Goal: Task Accomplishment & Management: Manage account settings

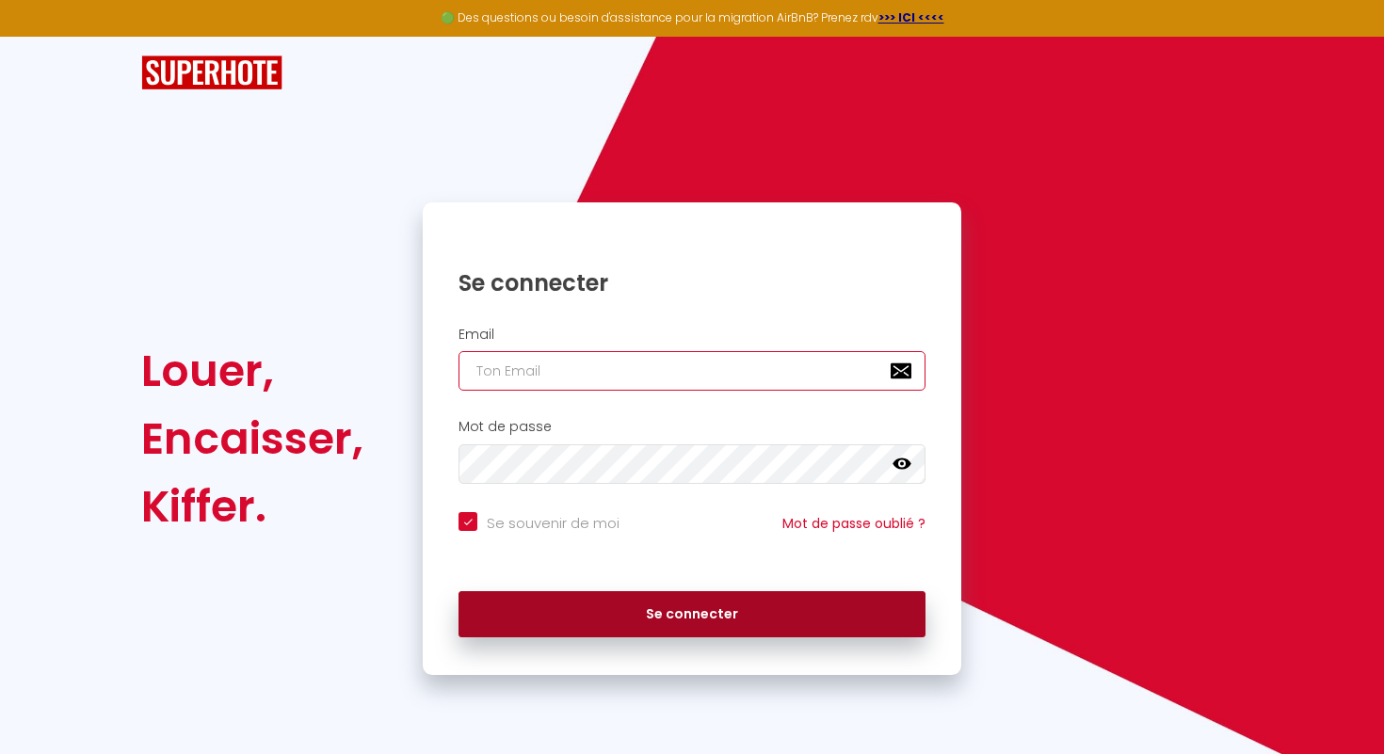
type input "[EMAIL_ADDRESS][DOMAIN_NAME]"
click at [776, 629] on button "Se connecter" at bounding box center [692, 614] width 467 height 47
checkbox input "true"
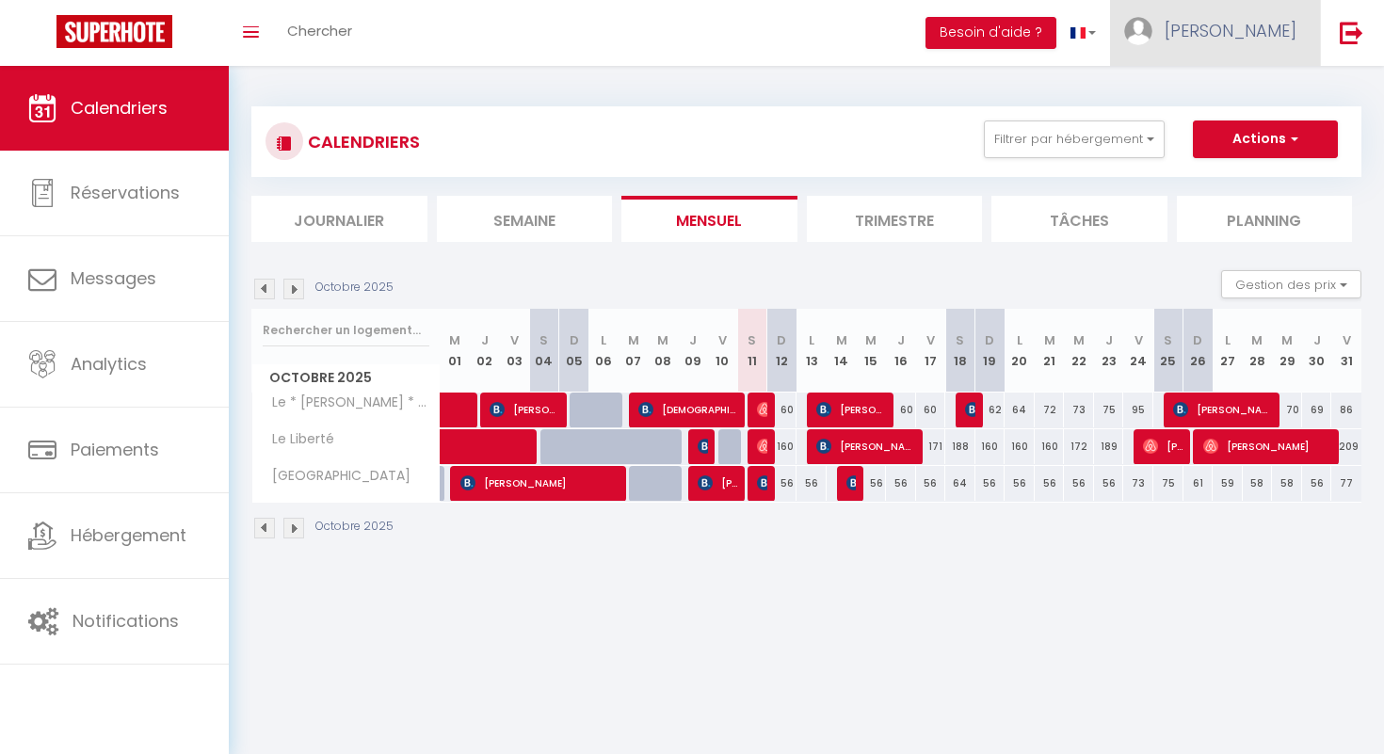
click at [1252, 30] on span "[PERSON_NAME]" at bounding box center [1231, 31] width 132 height 24
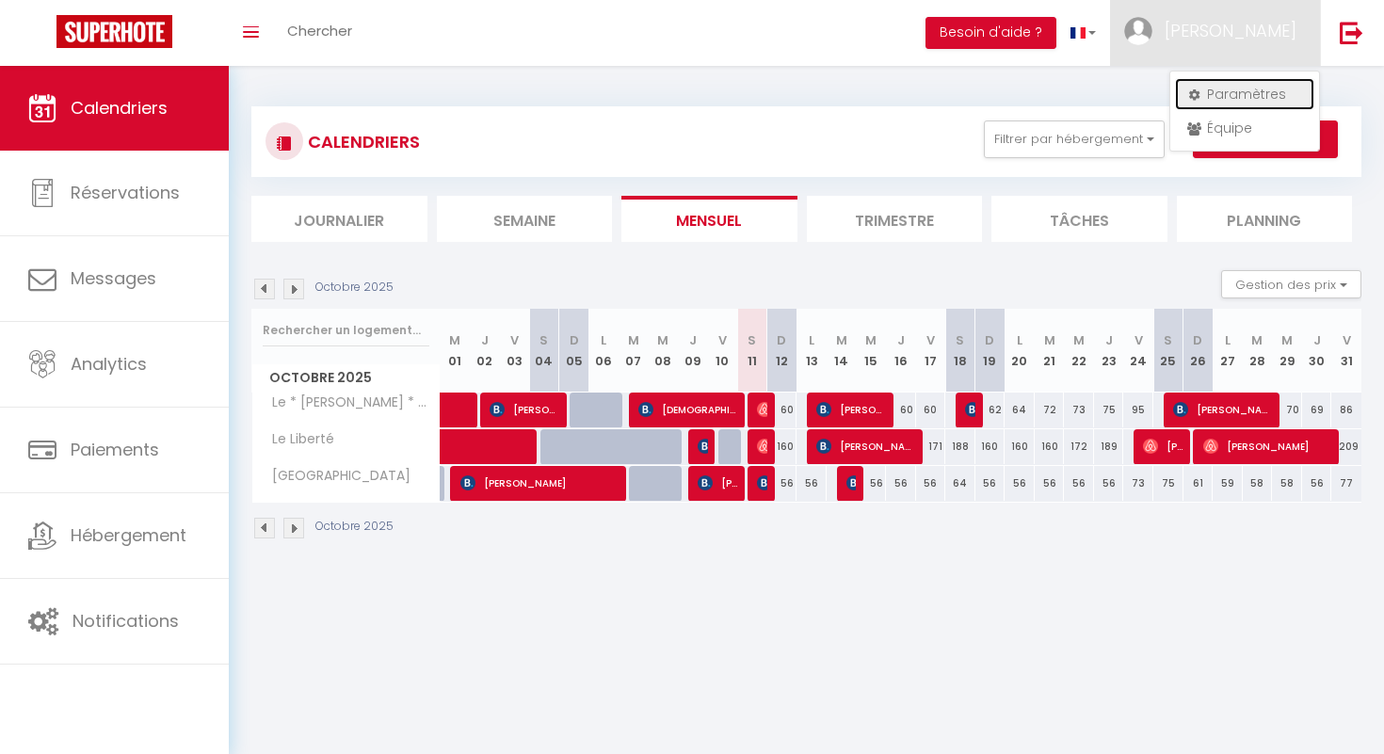
click at [1232, 89] on link "Paramètres" at bounding box center [1244, 94] width 139 height 32
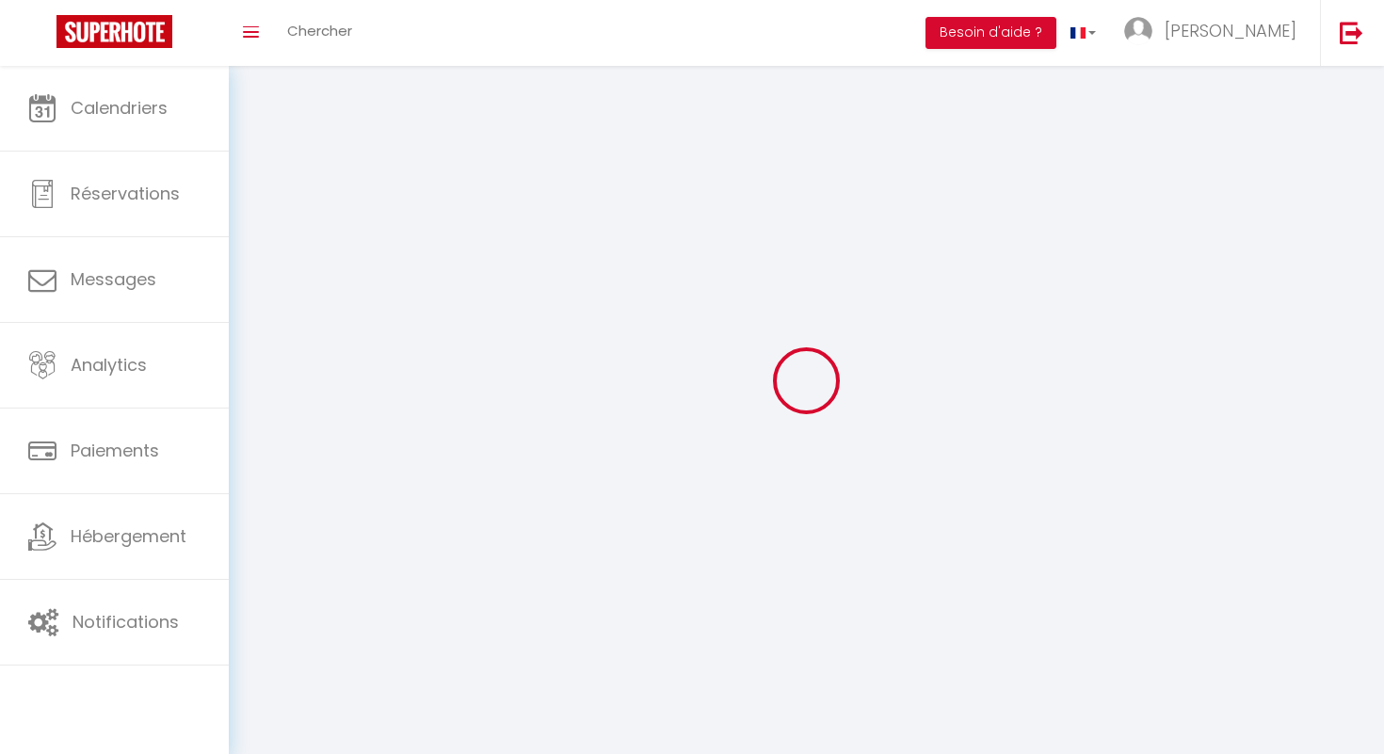
type input "[PERSON_NAME]"
type input "Anguenot"
type input "0659234751"
type input "[STREET_ADDRESS]"
type input "21380"
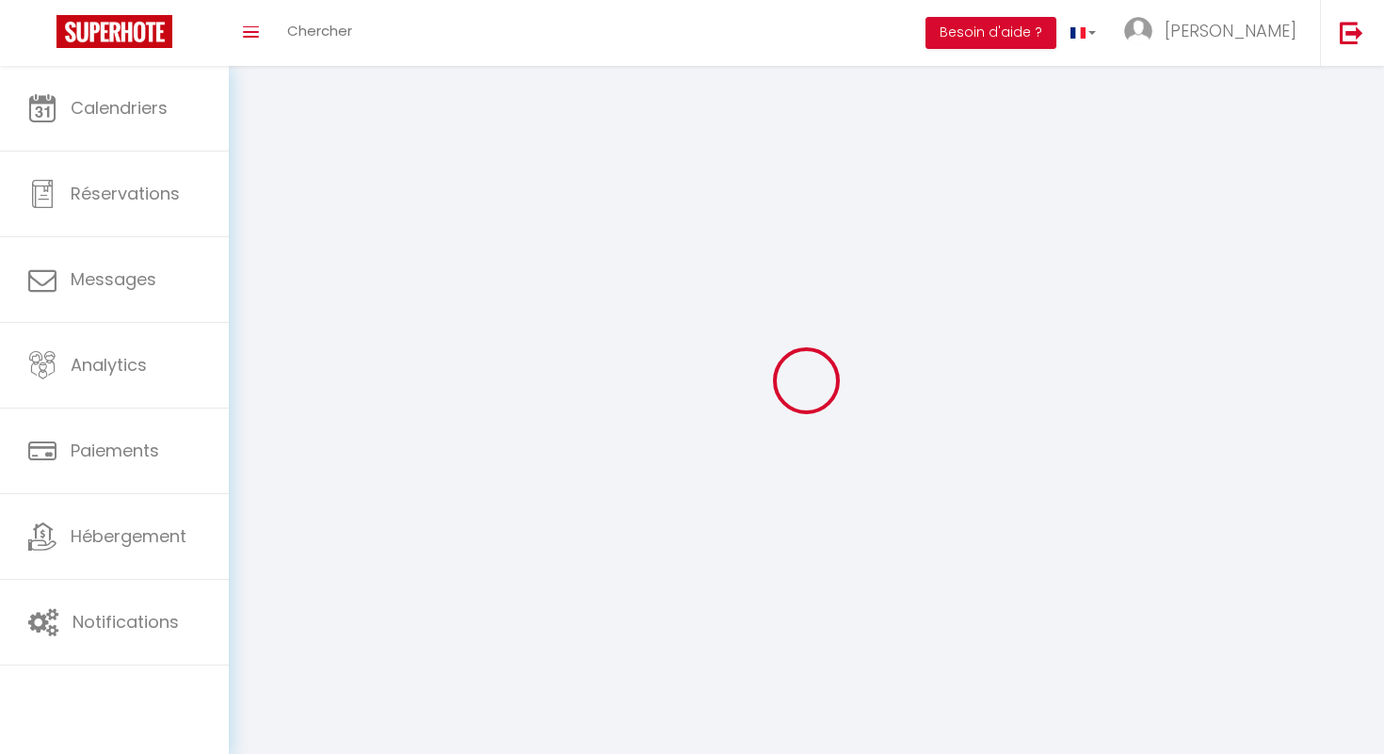
type input "MESSIGNY ET VANTOUX"
type input "IjNKhzqgrcXTjSsKwri72FXCZ"
type input "dLAgEwS7SCbdBeptlLW2EoUb7"
select select "28"
select select "fr"
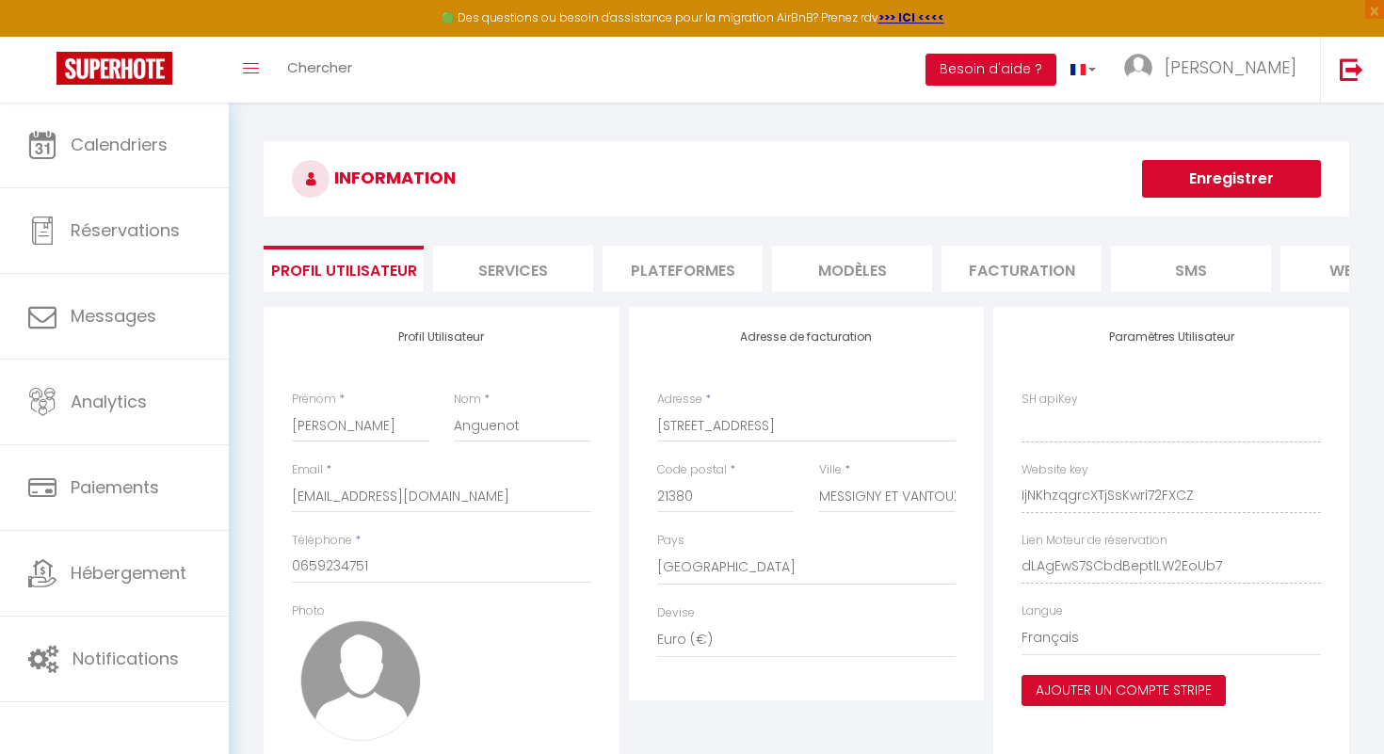
type input "IjNKhzqgrcXTjSsKwri72FXCZ"
type input "dLAgEwS7SCbdBeptlLW2EoUb7"
type input "[URL][DOMAIN_NAME]"
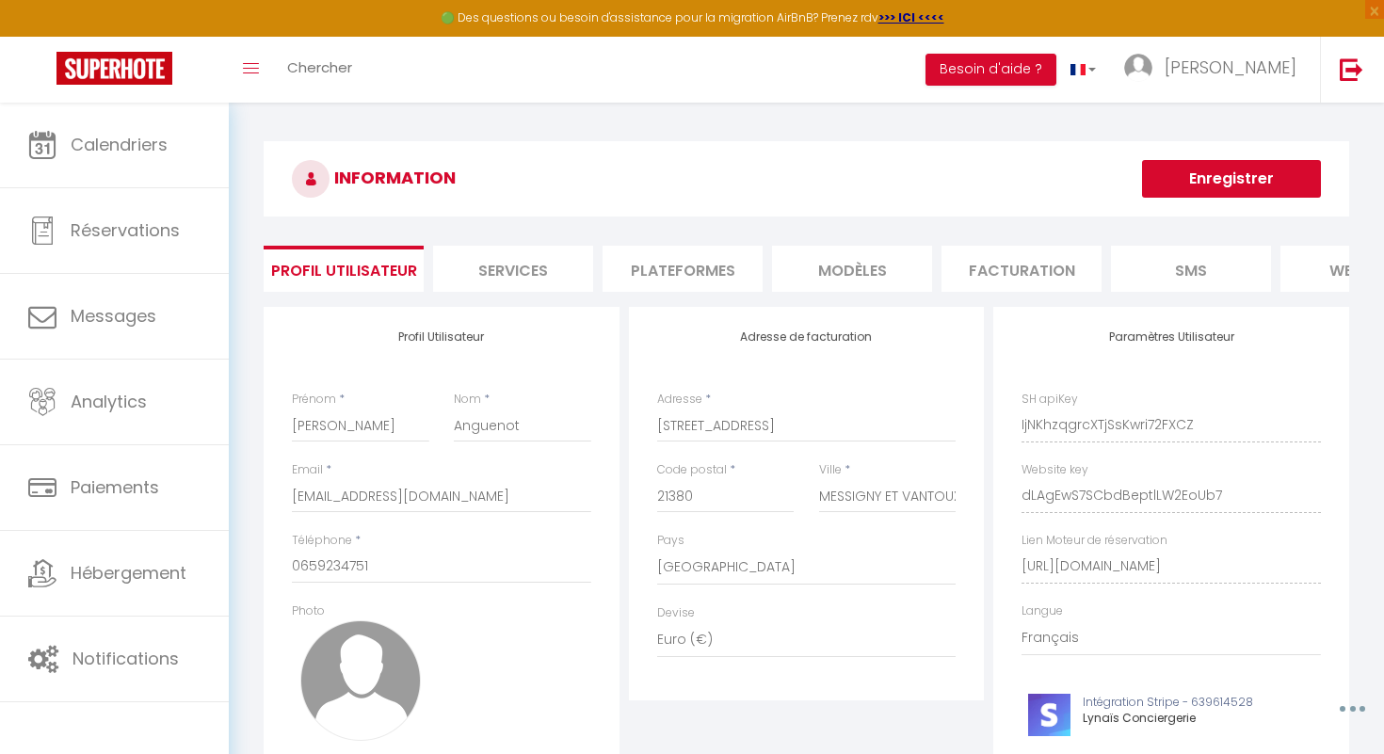
click at [702, 268] on li "Plateformes" at bounding box center [683, 269] width 160 height 46
